Goal: Information Seeking & Learning: Check status

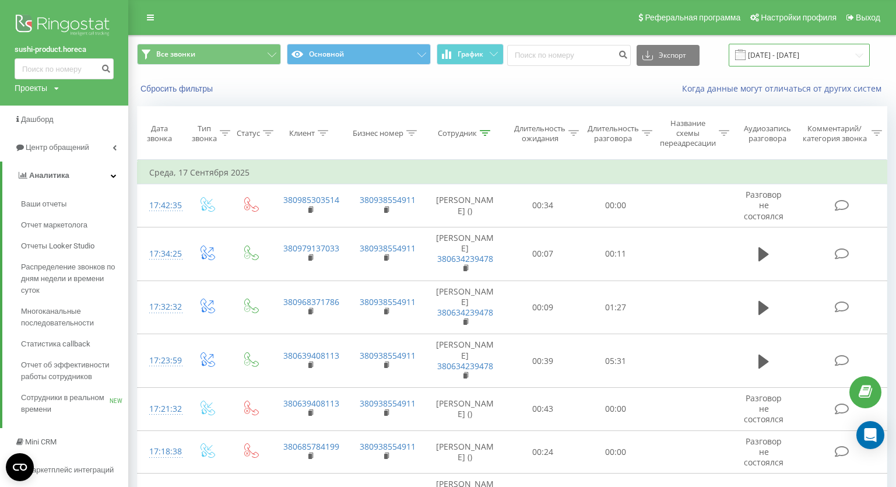
click at [789, 54] on input "[DATE] - [DATE]" at bounding box center [799, 55] width 141 height 23
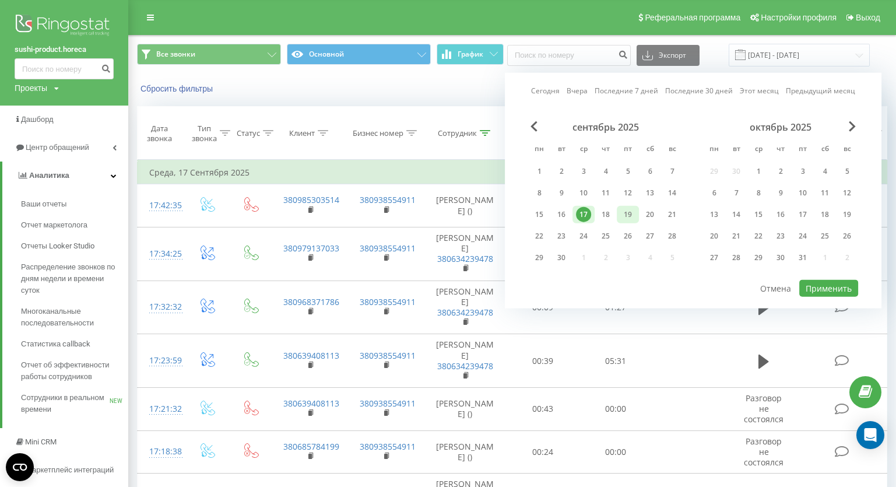
click at [626, 216] on div "19" at bounding box center [627, 214] width 15 height 15
click at [845, 285] on button "Применить" at bounding box center [828, 288] width 59 height 17
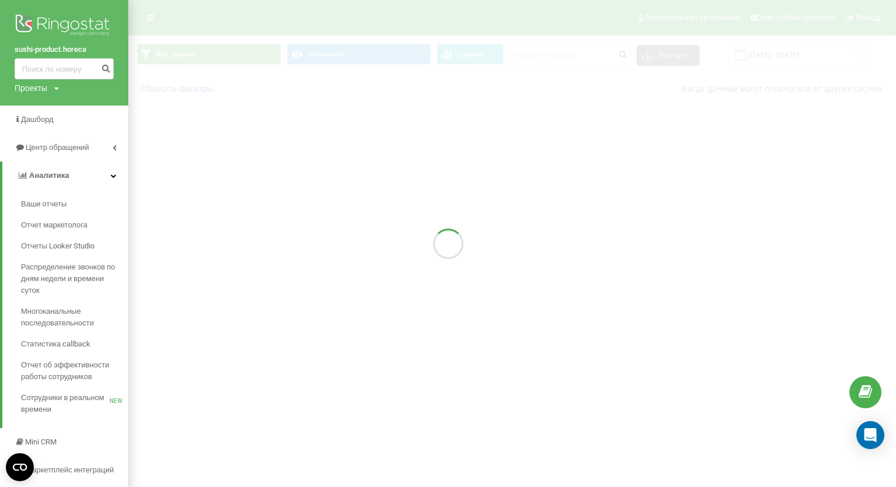
type input "[DATE] - [DATE]"
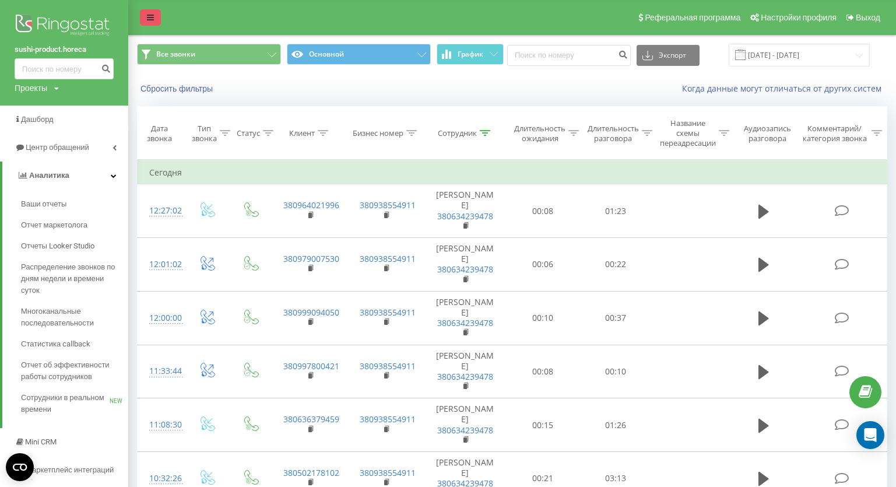
click at [145, 20] on link at bounding box center [150, 17] width 21 height 16
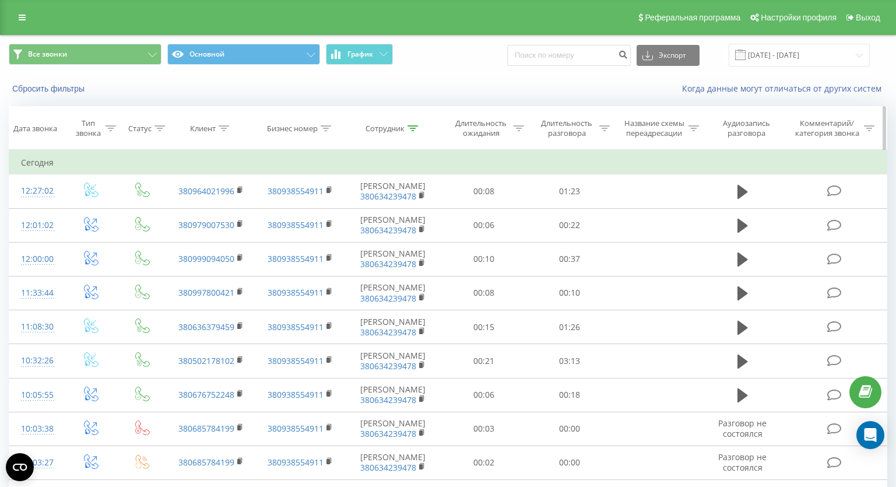
click at [413, 129] on icon at bounding box center [413, 128] width 10 height 6
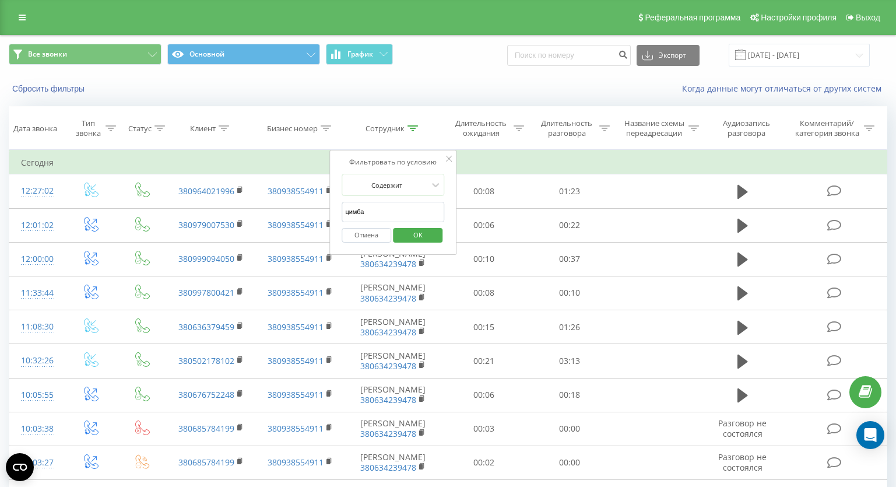
drag, startPoint x: 366, startPoint y: 212, endPoint x: 299, endPoint y: 212, distance: 67.0
click at [342, 212] on input "цимба" at bounding box center [393, 212] width 103 height 20
type input "фісун"
click button "OK" at bounding box center [418, 235] width 50 height 15
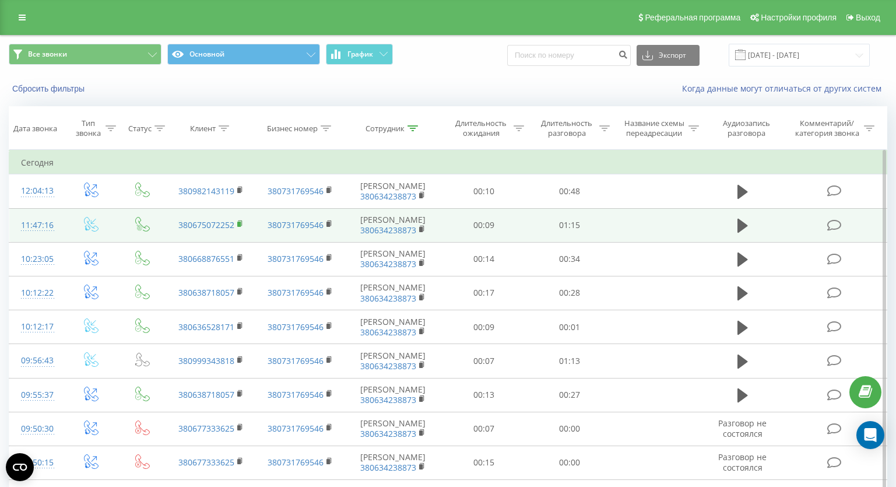
click at [244, 223] on icon at bounding box center [240, 224] width 6 height 8
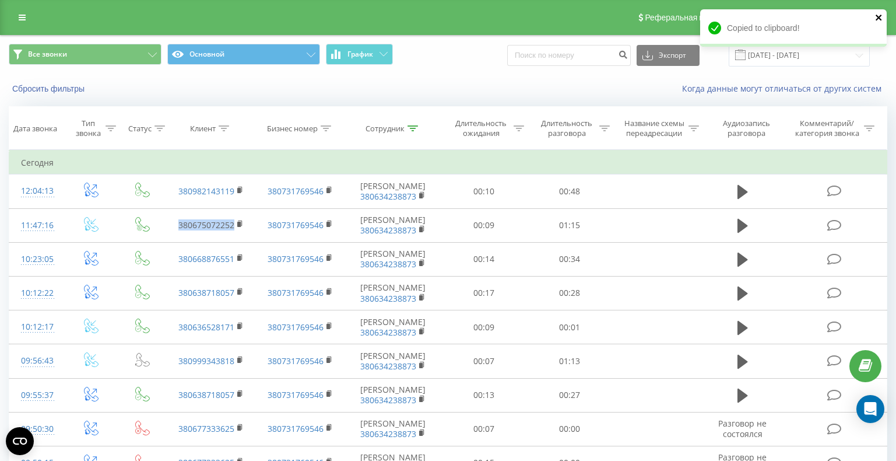
click at [878, 19] on icon "close" at bounding box center [879, 18] width 6 height 6
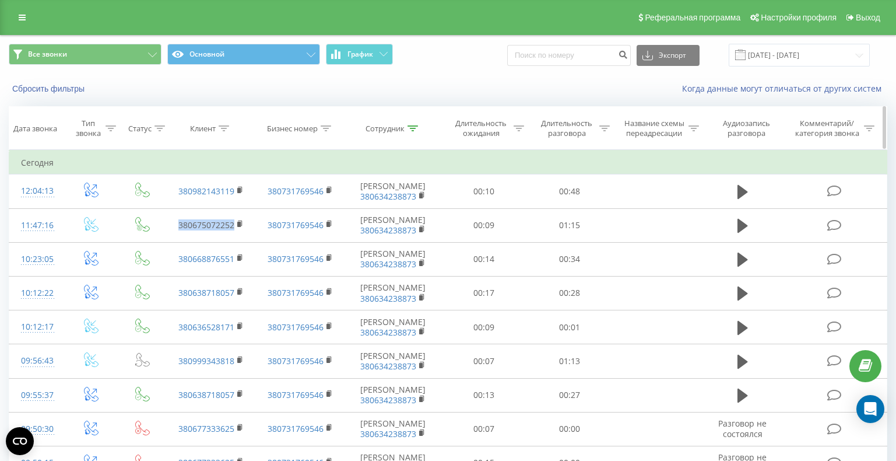
click at [413, 130] on icon at bounding box center [413, 128] width 10 height 6
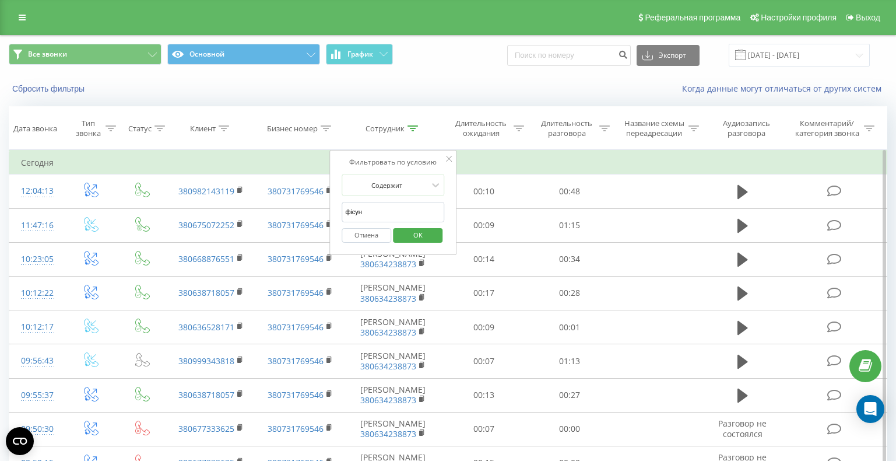
drag, startPoint x: 394, startPoint y: 214, endPoint x: 290, endPoint y: 207, distance: 103.4
click at [342, 207] on input "фісун" at bounding box center [393, 212] width 103 height 20
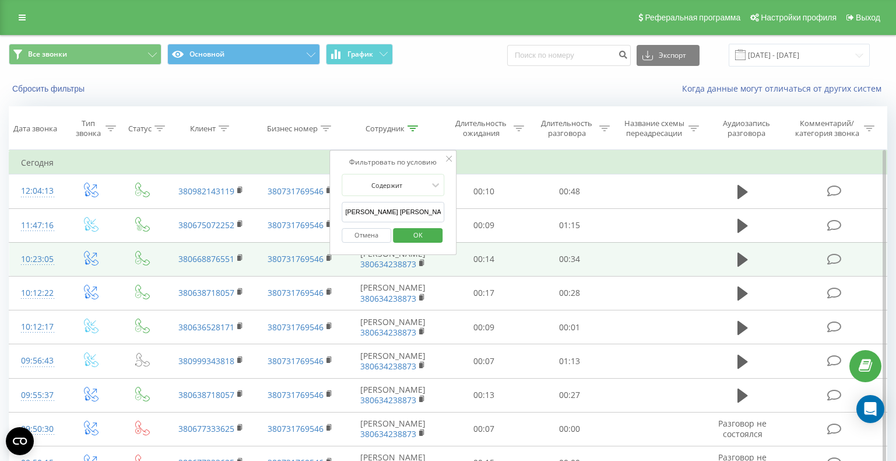
click button "OK" at bounding box center [418, 235] width 50 height 15
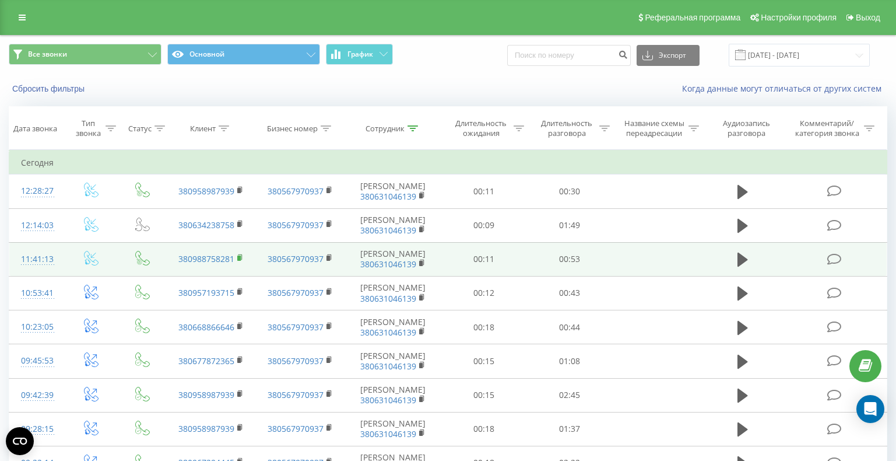
click at [238, 261] on rect at bounding box center [238, 257] width 3 height 5
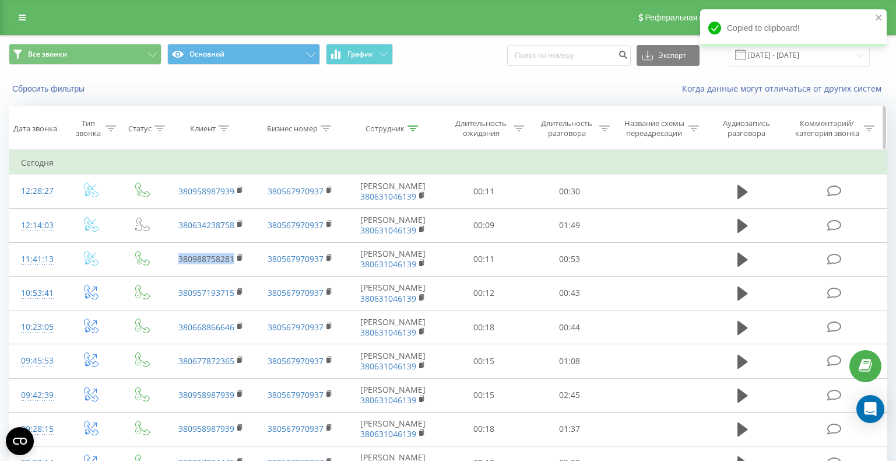
click at [417, 125] on div at bounding box center [413, 129] width 10 height 10
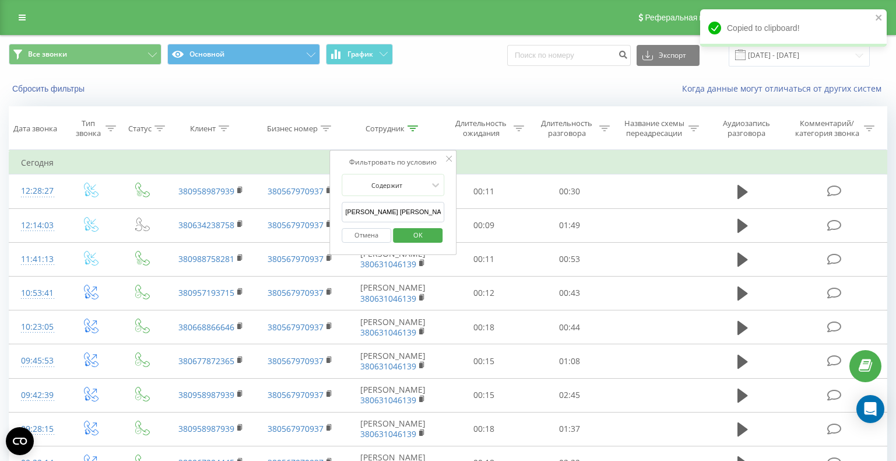
drag, startPoint x: 382, startPoint y: 210, endPoint x: 278, endPoint y: 210, distance: 103.8
click at [342, 210] on input "[PERSON_NAME] [PERSON_NAME]" at bounding box center [393, 212] width 103 height 20
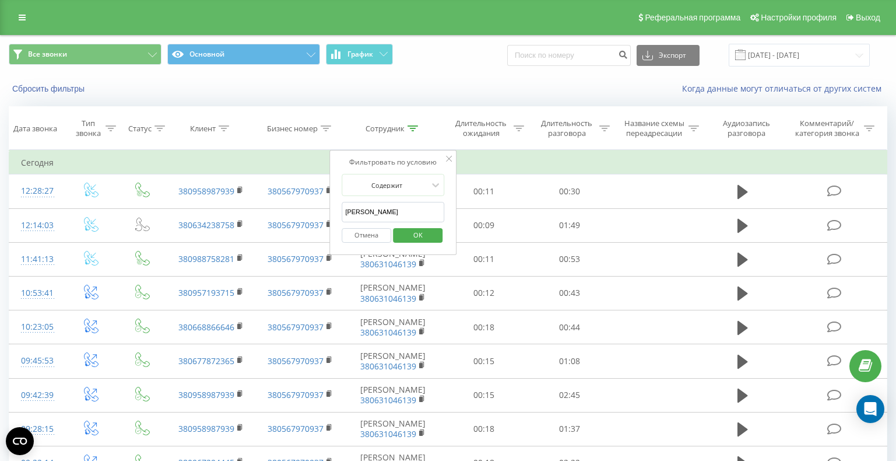
type input "[PERSON_NAME]"
click button "OK" at bounding box center [418, 235] width 50 height 15
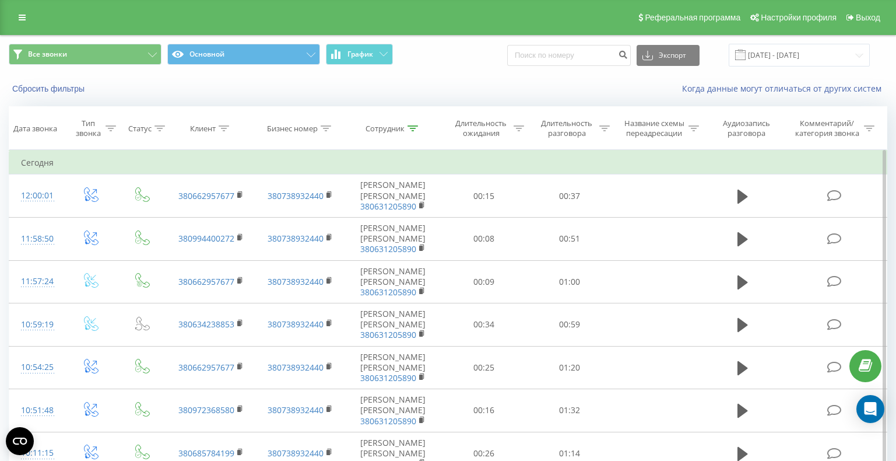
scroll to position [198, 0]
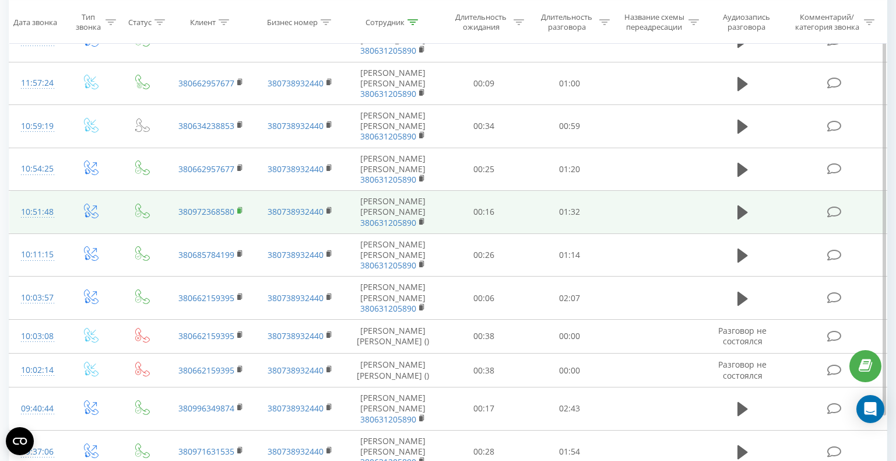
click at [238, 208] on rect at bounding box center [238, 210] width 3 height 5
